Goal: Task Accomplishment & Management: Use online tool/utility

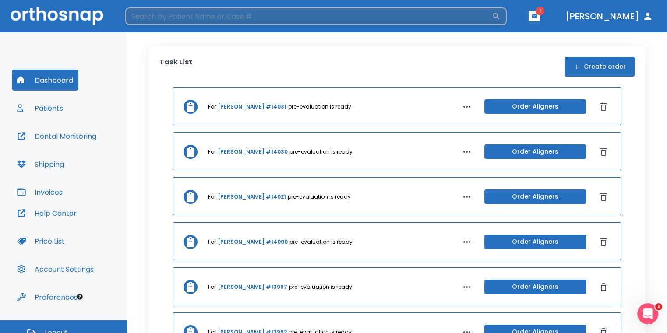
click at [266, 13] on input "search" at bounding box center [308, 16] width 366 height 18
type input "[PERSON_NAME]"
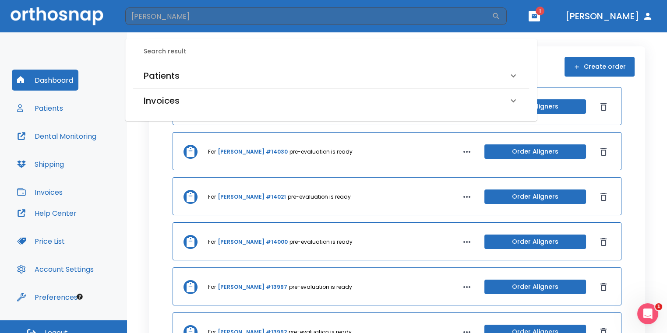
click at [215, 92] on div "Invoices" at bounding box center [331, 100] width 396 height 25
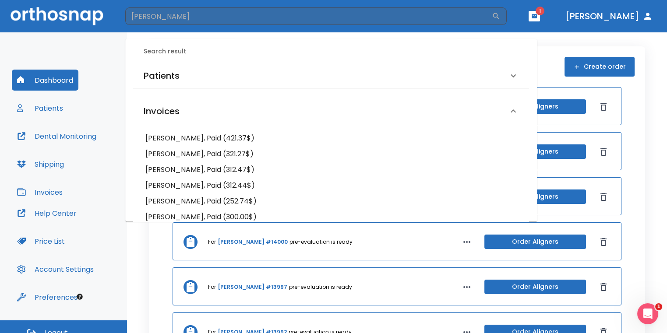
click at [202, 81] on div "Patients" at bounding box center [326, 76] width 364 height 14
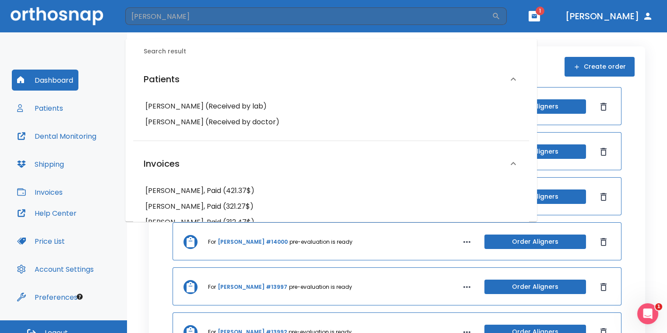
click at [200, 106] on h6 "[PERSON_NAME] (Received by lab)" at bounding box center [330, 106] width 371 height 12
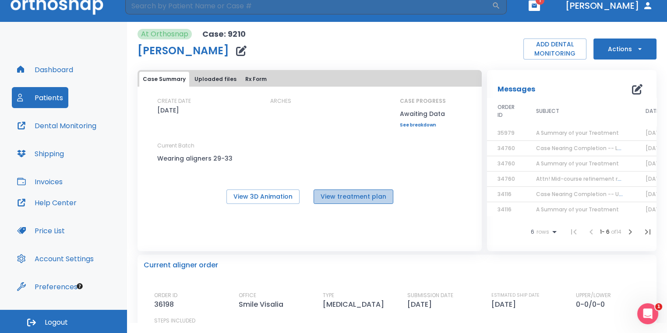
click at [367, 192] on button "View treatment plan" at bounding box center [353, 197] width 80 height 14
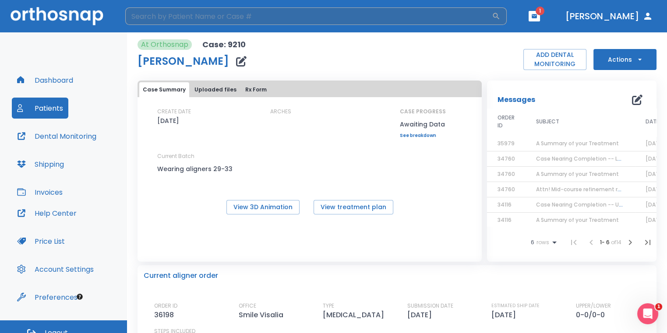
click at [187, 13] on input "search" at bounding box center [308, 16] width 366 height 18
type input "[PERSON_NAME]"
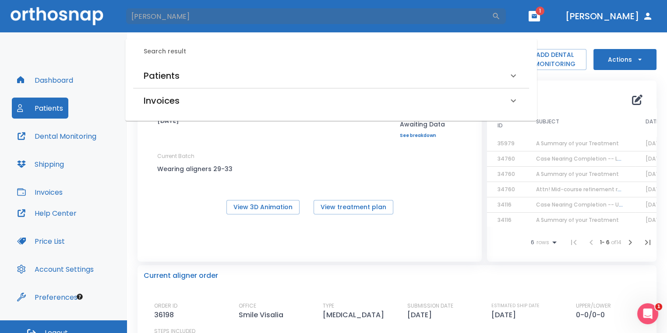
click at [186, 71] on div "Patients" at bounding box center [326, 76] width 364 height 14
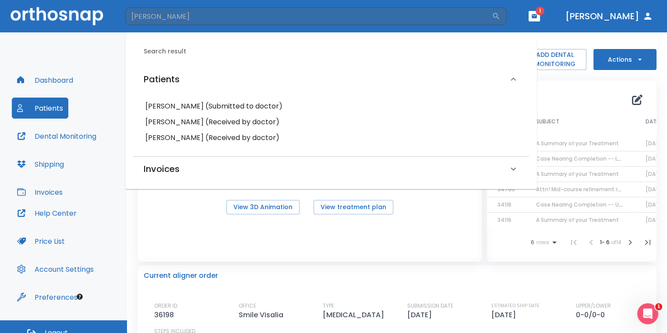
click at [168, 105] on h6 "[PERSON_NAME] (Submitted to doctor)" at bounding box center [330, 106] width 371 height 12
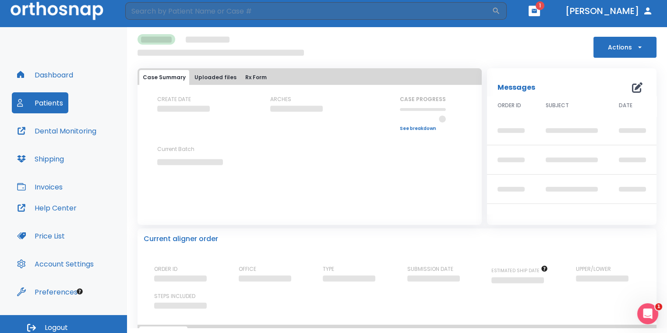
scroll to position [11, 0]
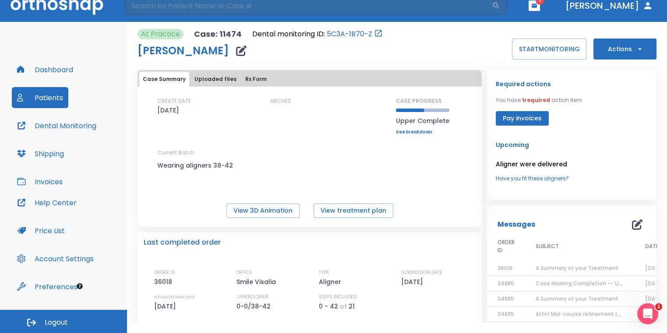
click at [597, 49] on button "Actions" at bounding box center [624, 49] width 63 height 21
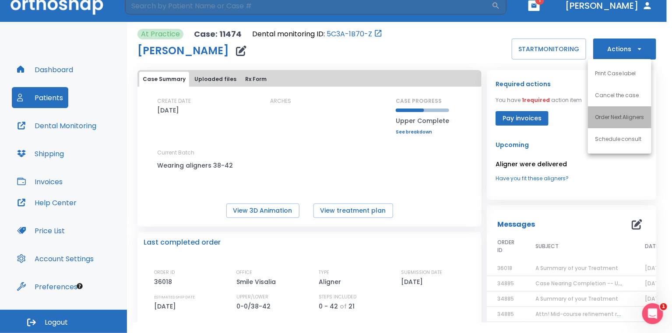
click at [594, 115] on li "Order Next Aligners" at bounding box center [619, 117] width 63 height 22
